Goal: Information Seeking & Learning: Learn about a topic

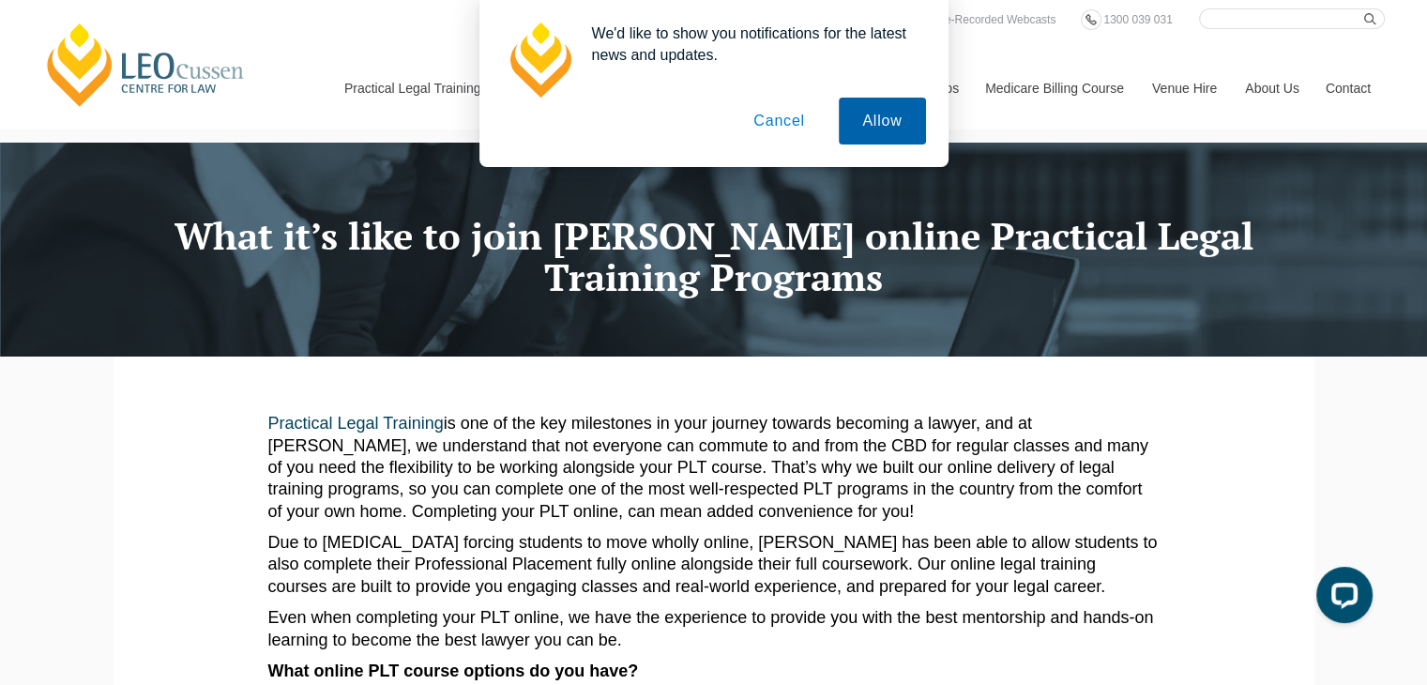
click at [895, 119] on button "Allow" at bounding box center [882, 121] width 86 height 47
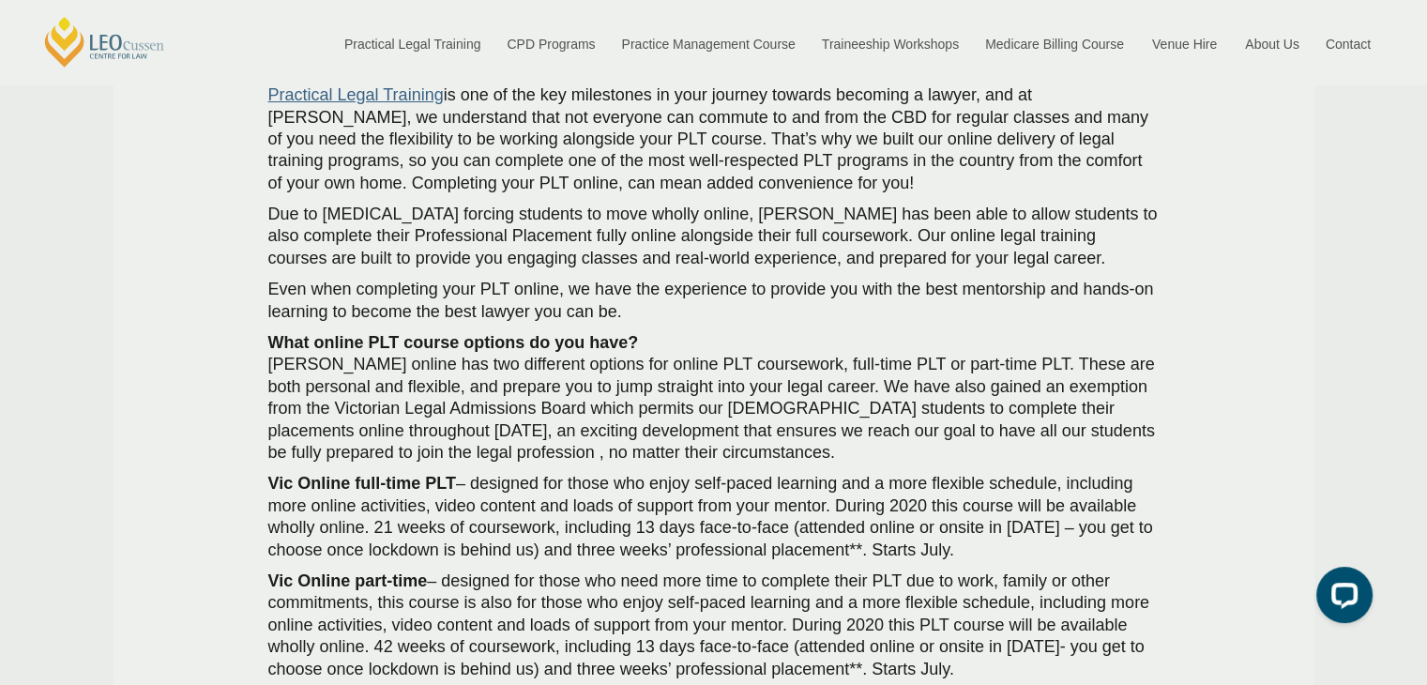
scroll to position [329, 0]
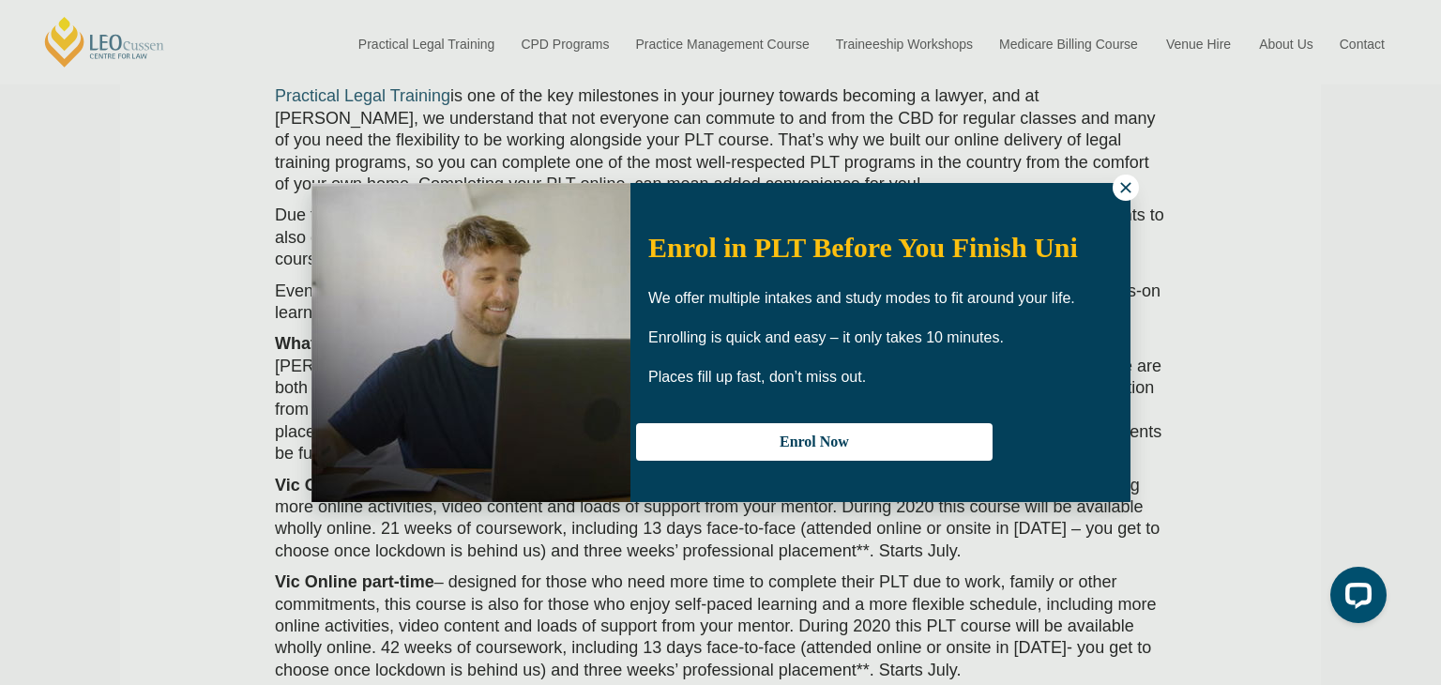
click at [1133, 197] on button at bounding box center [1126, 188] width 26 height 26
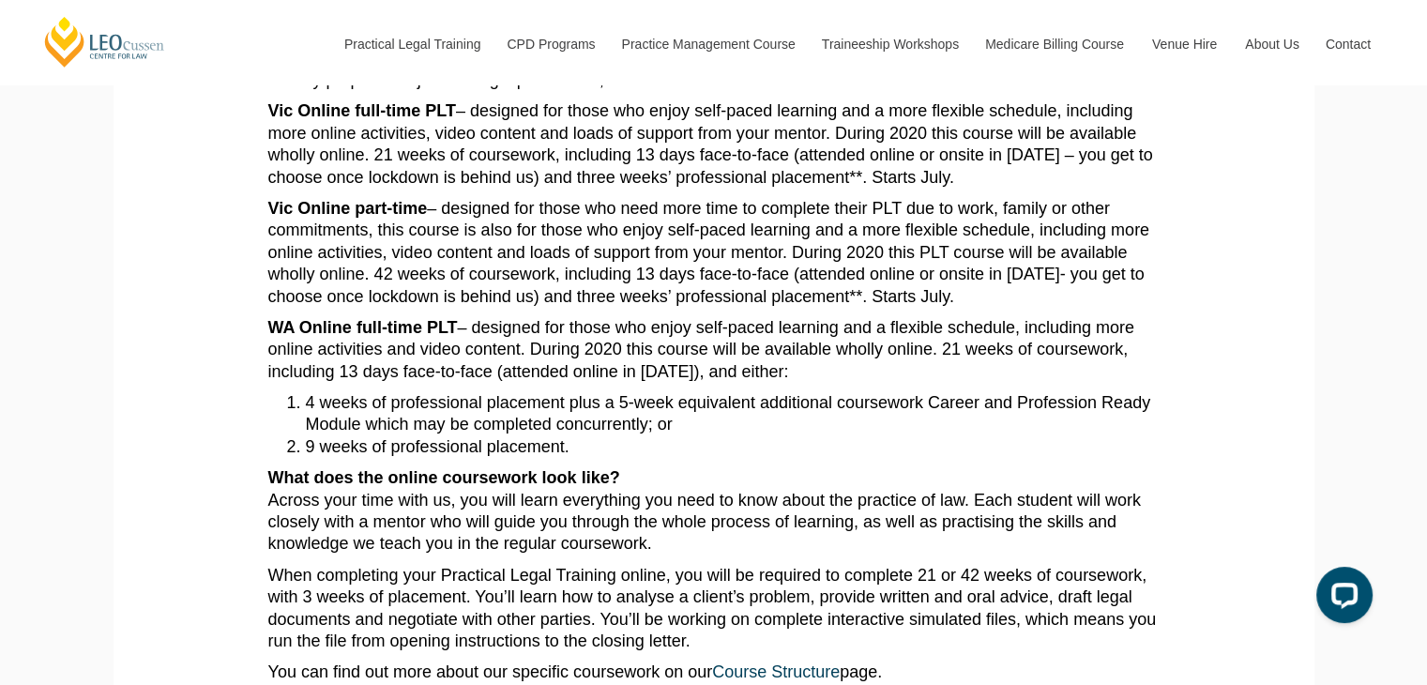
scroll to position [704, 0]
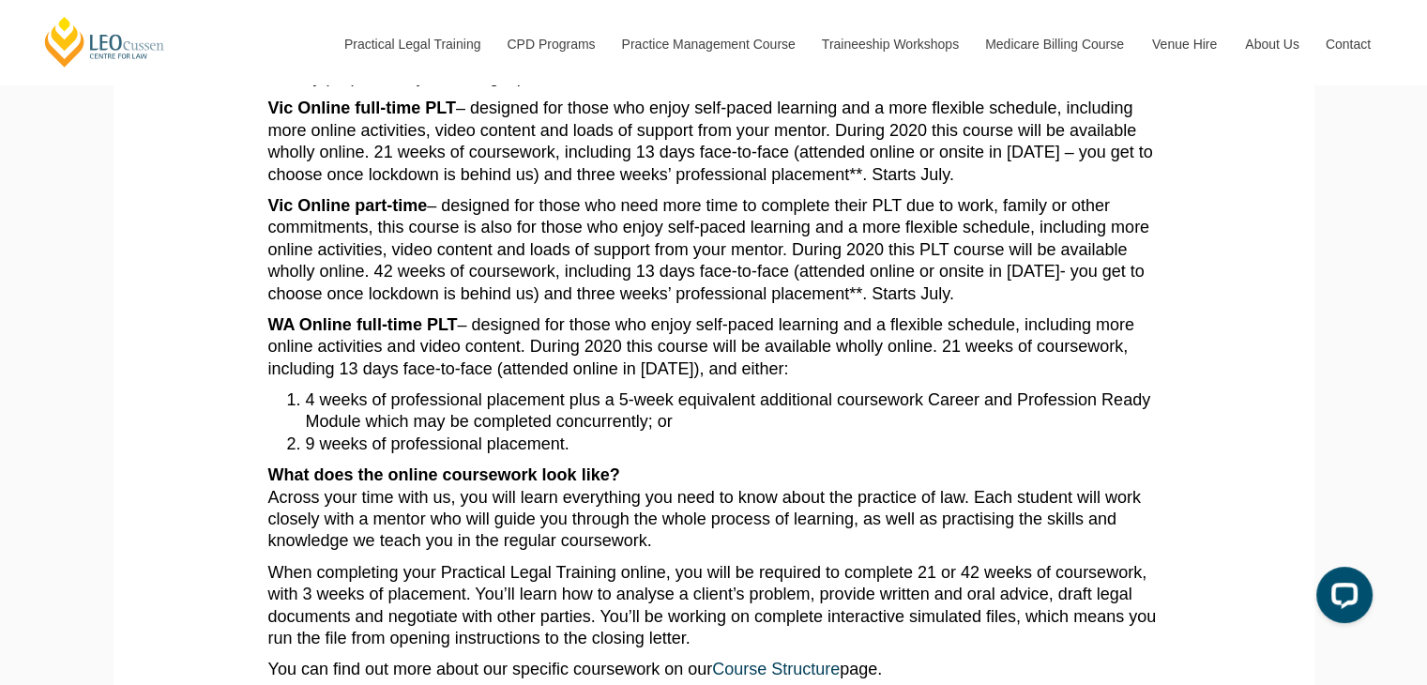
click at [356, 308] on article "Practical Legal Training is one of the key milestones in your journey towards b…" at bounding box center [713, 473] width 891 height 1529
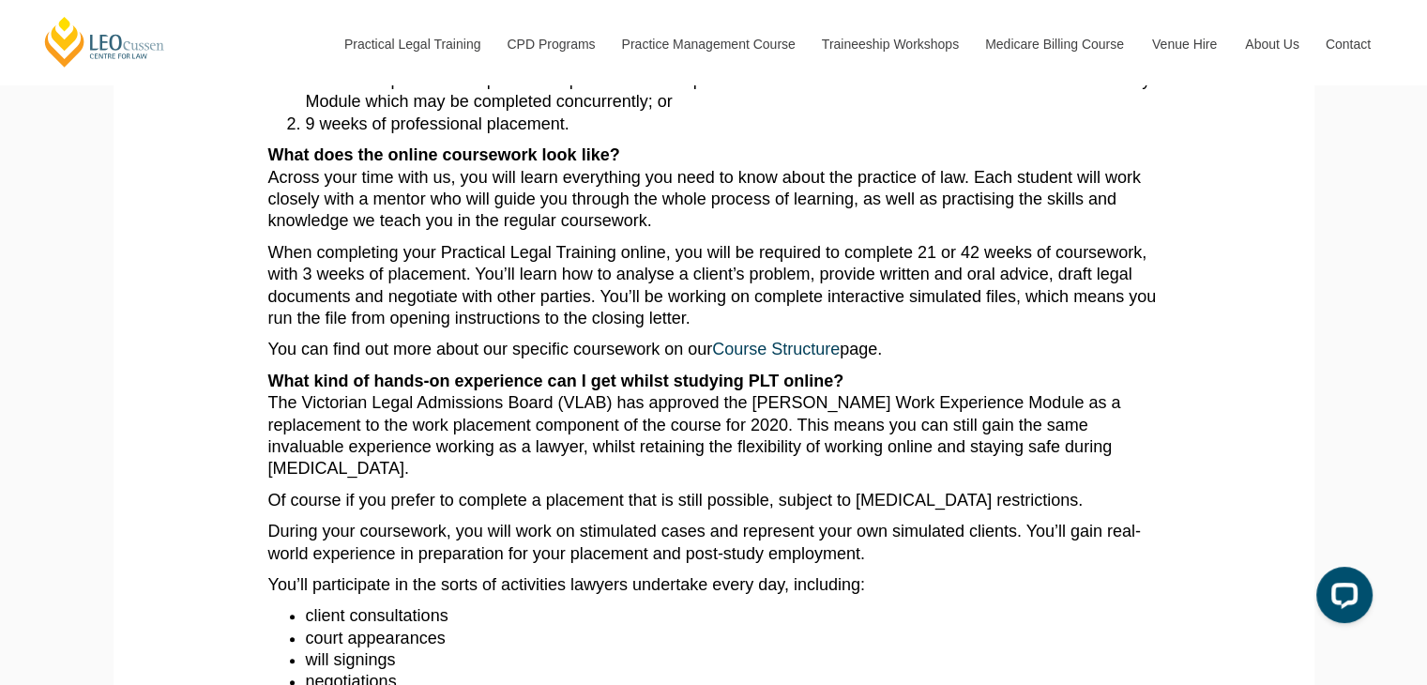
scroll to position [1032, 0]
